Goal: Obtain resource: Download file/media

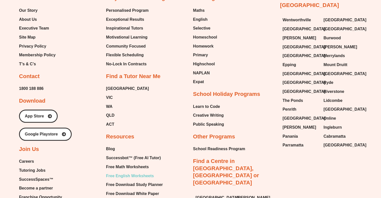
click at [130, 172] on span "Free English Worksheets" at bounding box center [130, 176] width 48 height 8
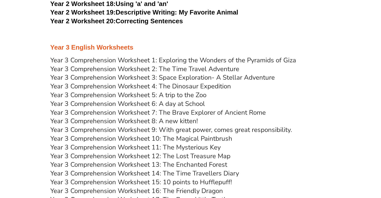
scroll to position [1213, 0]
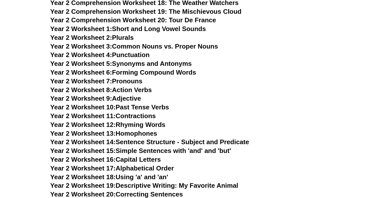
click at [183, 12] on span "Year 2 Comprehension Worksheet 19: The Mischievous Cloud" at bounding box center [145, 12] width 191 height 8
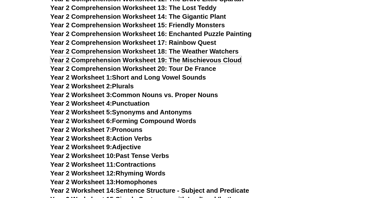
scroll to position [1163, 0]
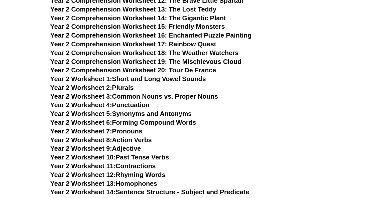
click at [182, 28] on span "Year 2 Comprehension Worksheet 15: Friendly Monsters" at bounding box center [137, 27] width 175 height 8
click at [212, 1] on span "Year 2 Comprehension Worksheet 12: The Brave Little Spartan" at bounding box center [146, 1] width 193 height 8
